Goal: Communication & Community: Connect with others

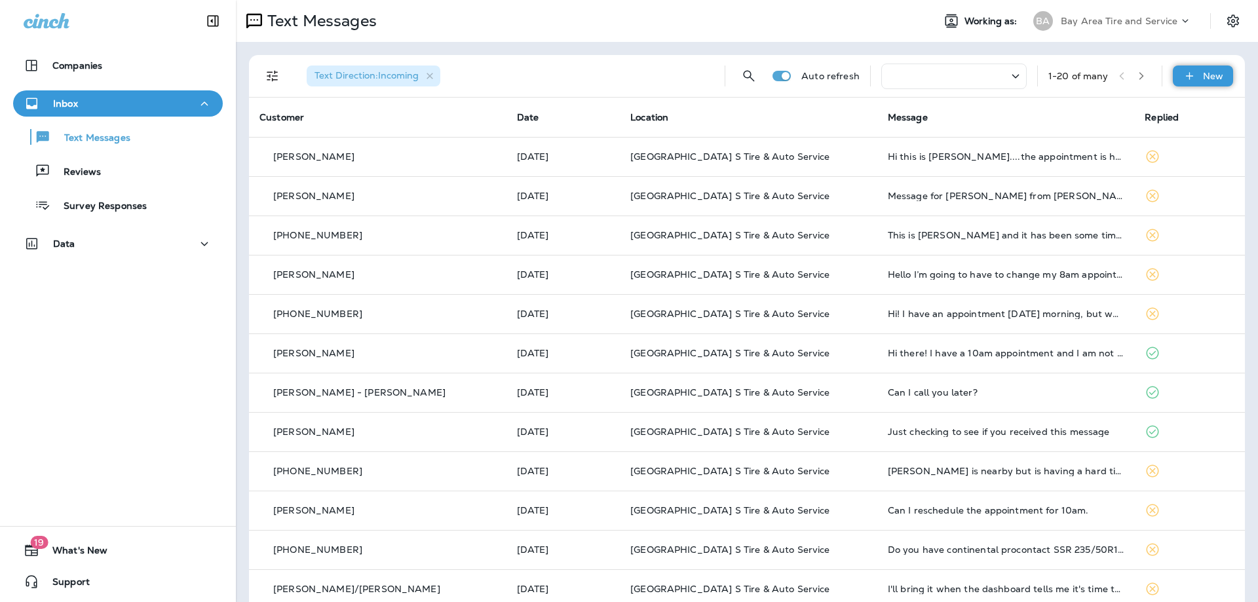
click at [1203, 74] on p "New" at bounding box center [1213, 76] width 20 height 10
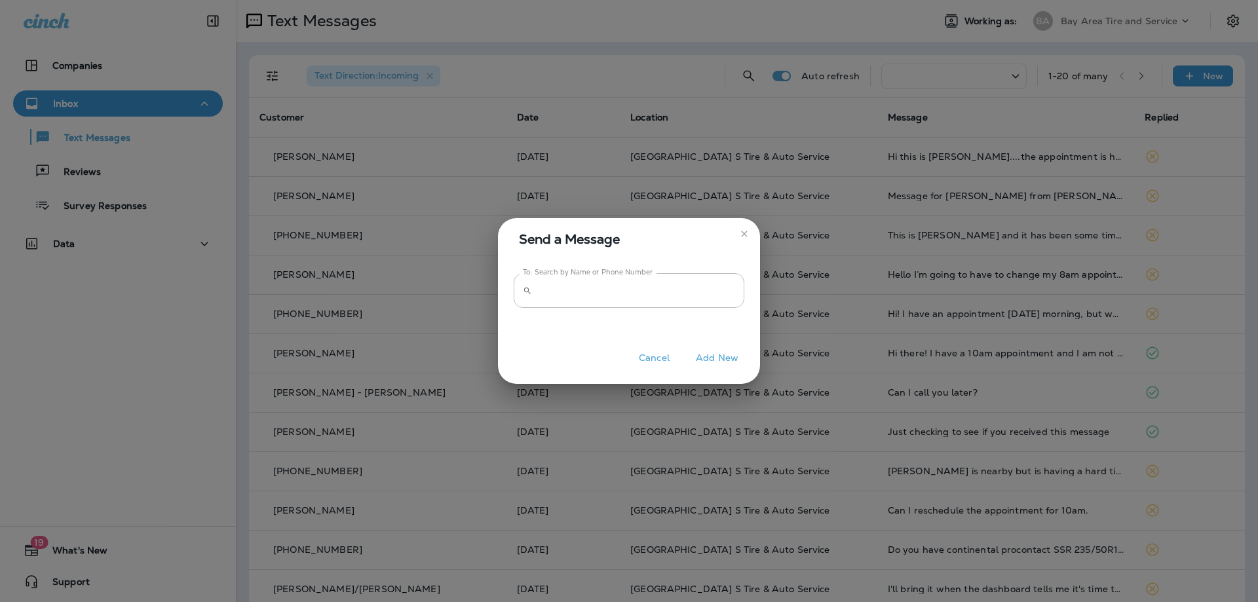
click at [740, 231] on icon "close" at bounding box center [744, 234] width 10 height 10
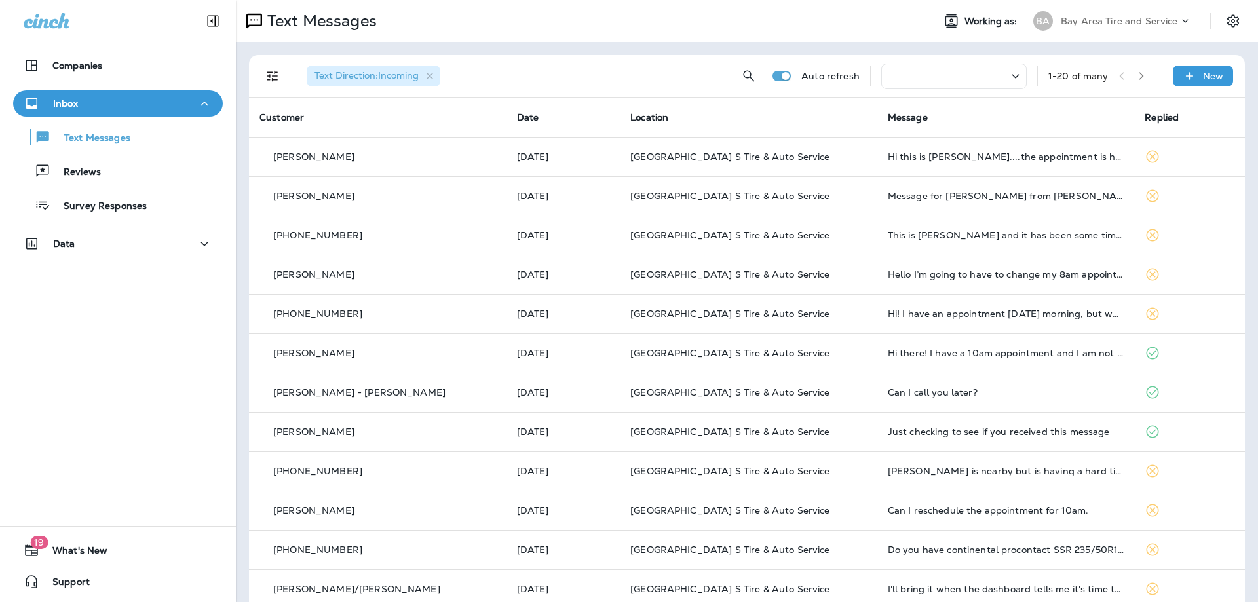
drag, startPoint x: 1171, startPoint y: 0, endPoint x: 774, endPoint y: 118, distance: 413.5
click at [774, 118] on th "Location" at bounding box center [748, 117] width 257 height 39
click at [1203, 75] on p "New" at bounding box center [1213, 76] width 20 height 10
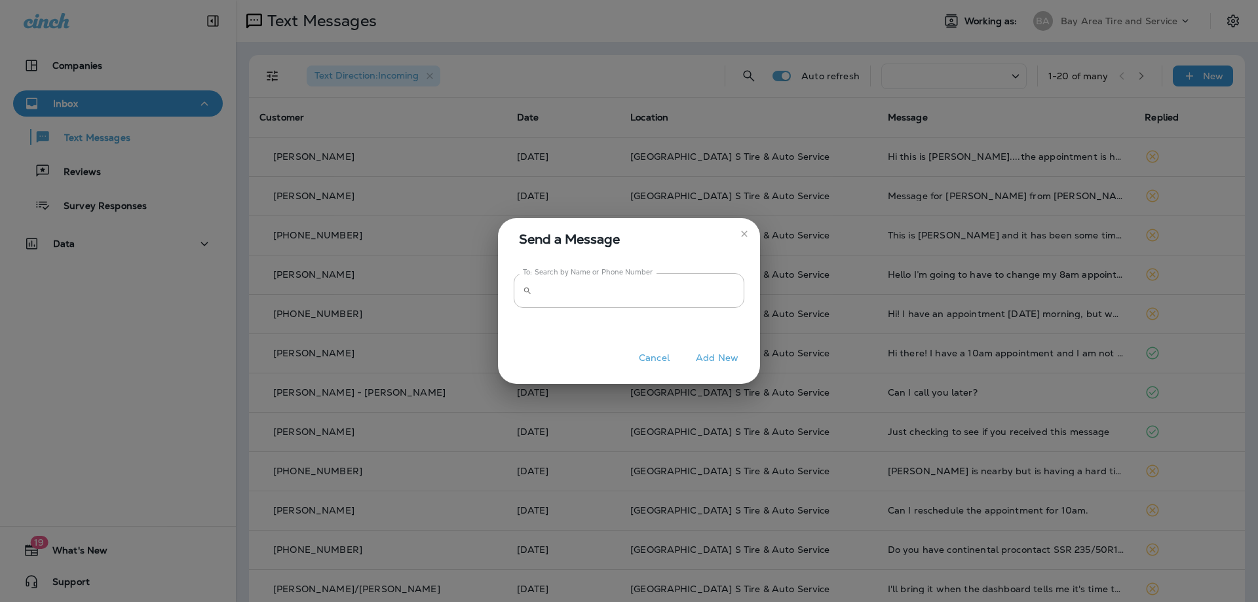
click at [745, 231] on icon "close" at bounding box center [744, 234] width 10 height 10
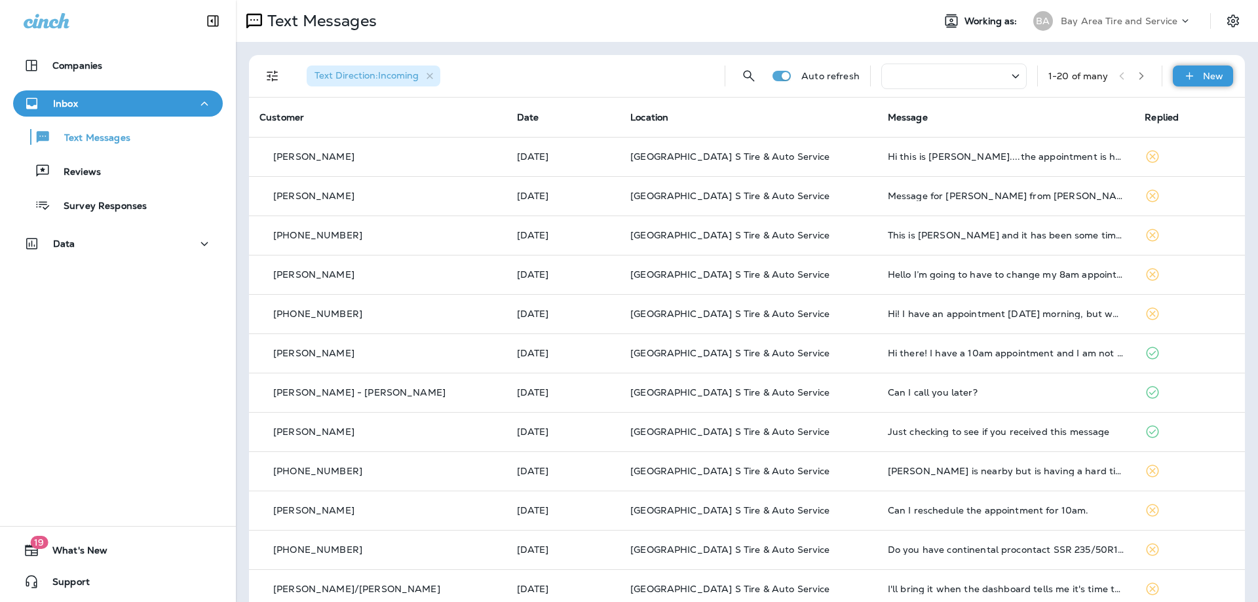
click at [1203, 76] on p "New" at bounding box center [1213, 76] width 20 height 10
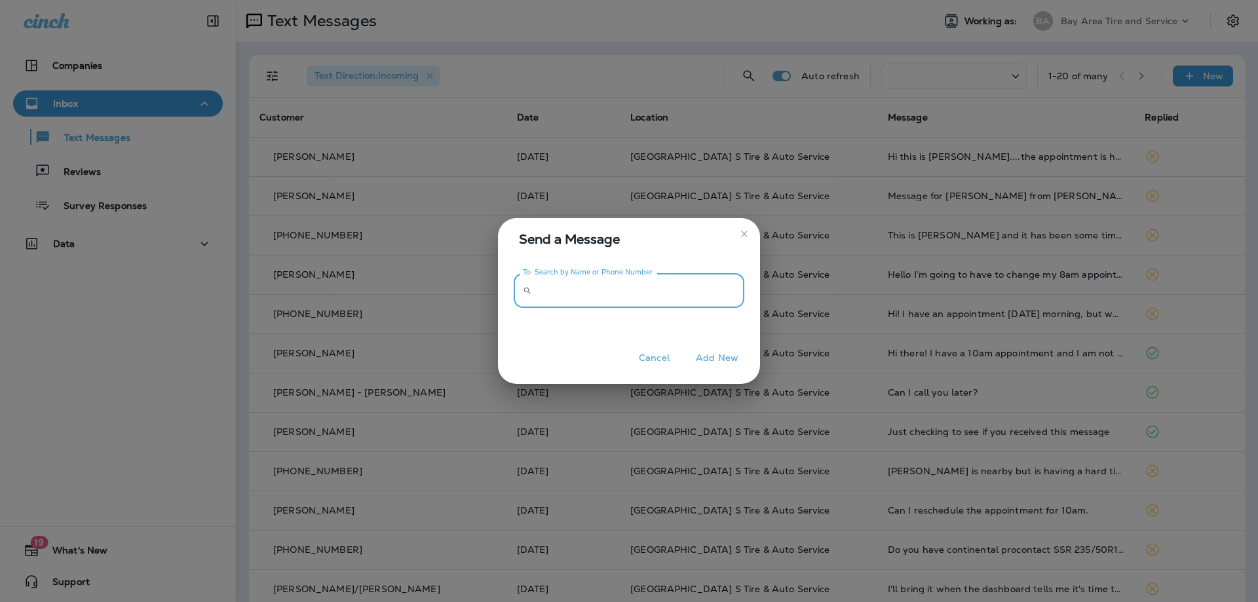
click at [577, 295] on input "To: Search by Name or Phone Number" at bounding box center [640, 290] width 207 height 35
type input "*"
click at [725, 356] on button "Add New" at bounding box center [717, 358] width 56 height 20
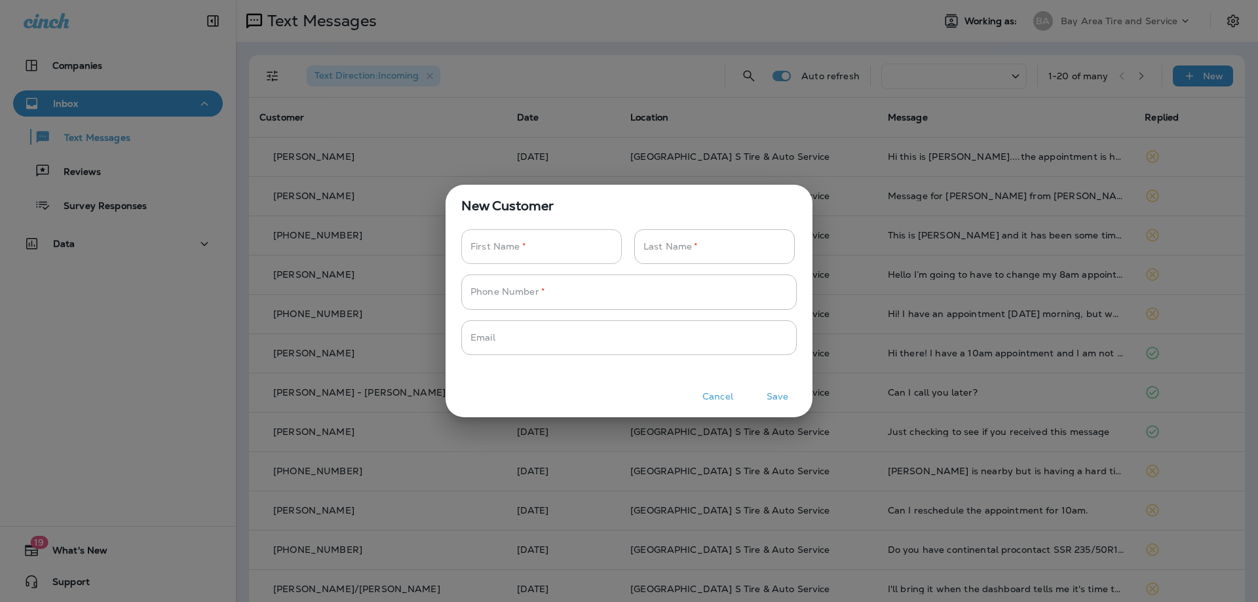
click at [532, 242] on input "Phone Number   *" at bounding box center [534, 246] width 146 height 35
type input "********"
click at [675, 246] on input "Phone Number   *" at bounding box center [707, 246] width 146 height 35
type input "******"
drag, startPoint x: 533, startPoint y: 294, endPoint x: 567, endPoint y: 303, distance: 35.3
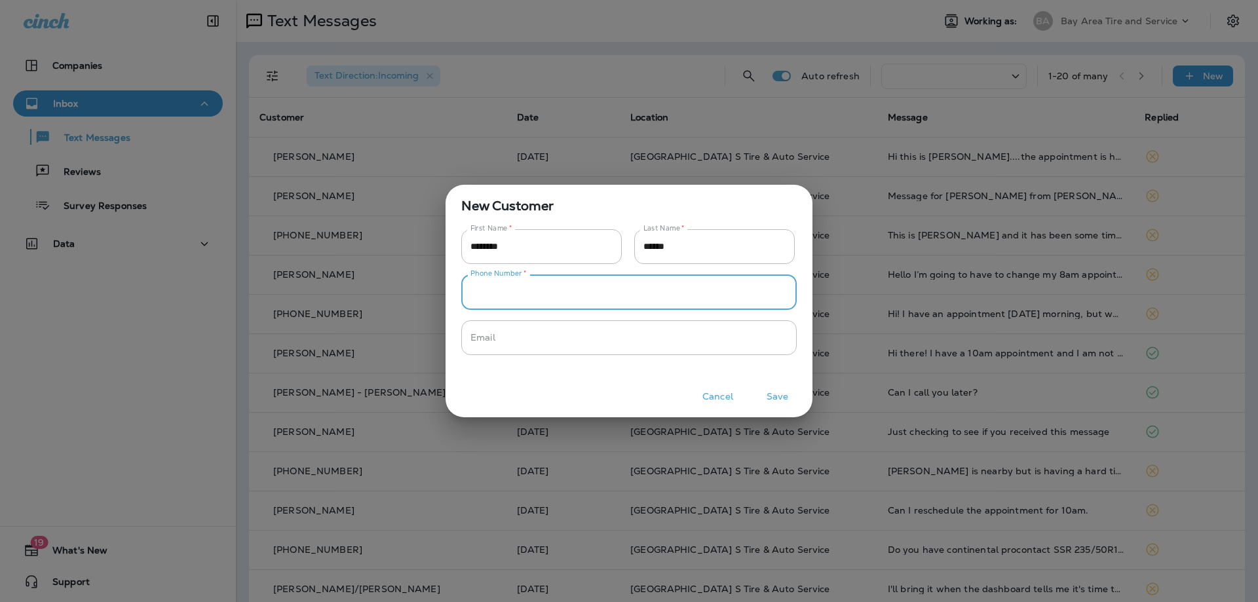
click at [533, 295] on input "Phone Number   *" at bounding box center [621, 291] width 321 height 35
type input "**********"
click at [773, 394] on button "Save" at bounding box center [777, 397] width 49 height 20
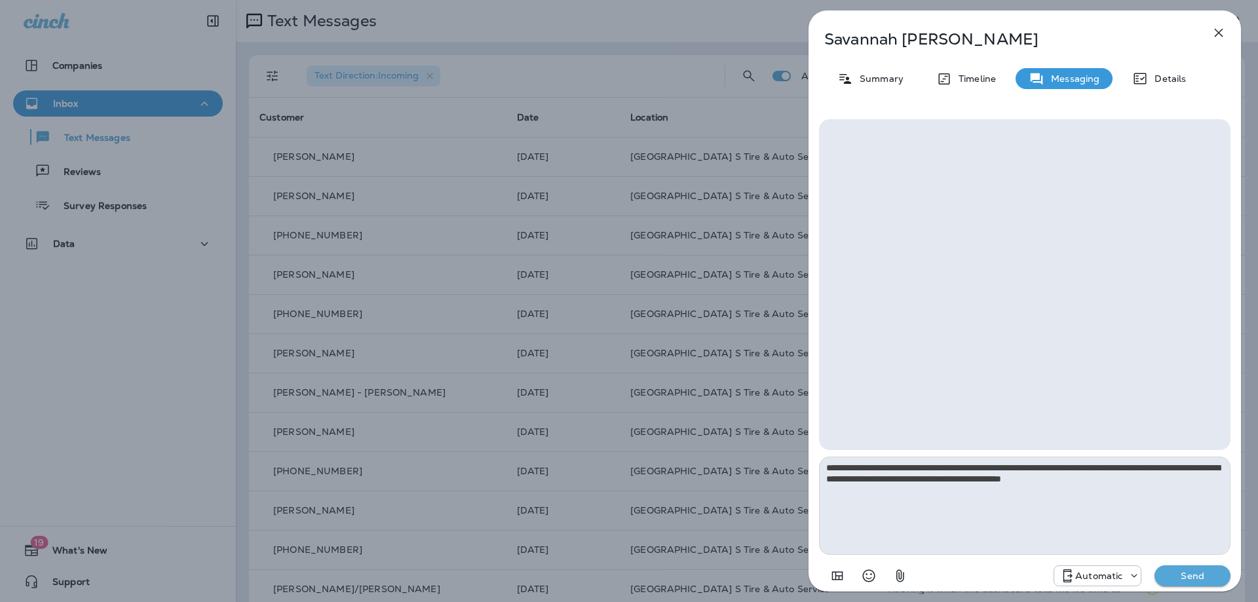
type textarea "**********"
click at [1173, 579] on p "Send" at bounding box center [1192, 576] width 55 height 12
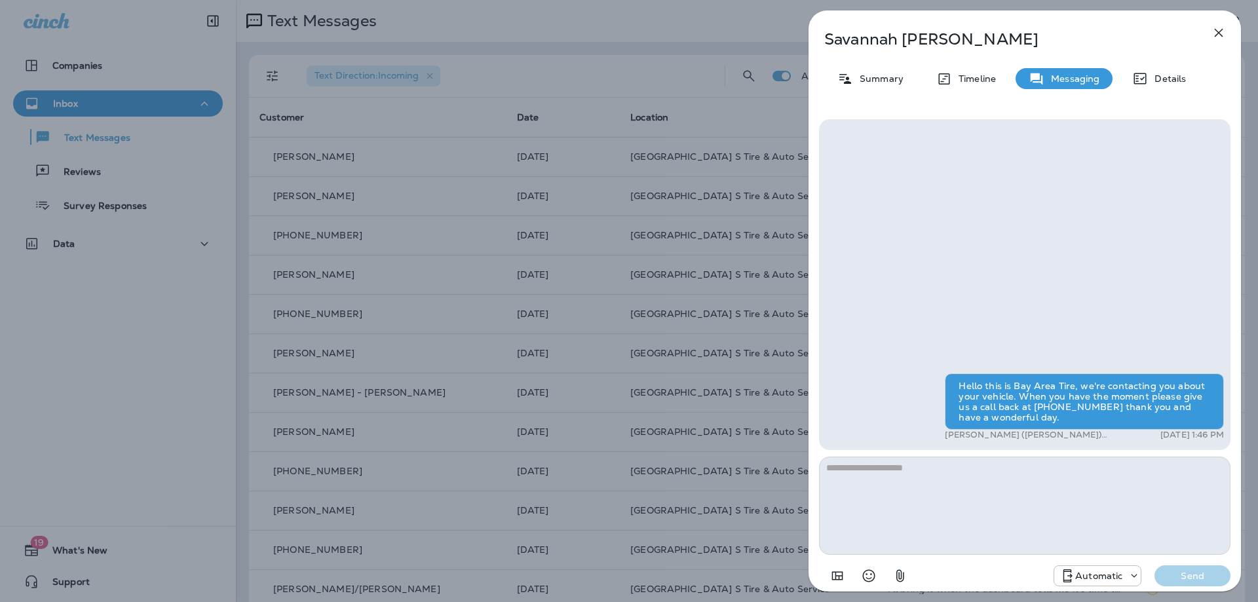
click at [1216, 33] on icon "button" at bounding box center [1219, 33] width 16 height 16
